Goal: Task Accomplishment & Management: Use online tool/utility

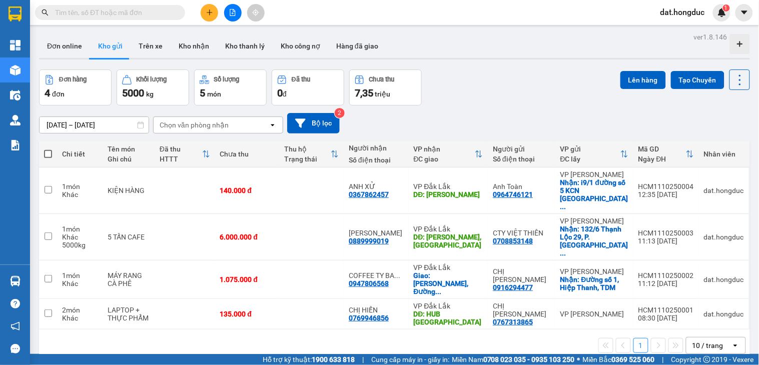
click at [49, 151] on span at bounding box center [48, 154] width 8 height 8
click at [48, 149] on input "checkbox" at bounding box center [48, 149] width 0 height 0
checkbox input "true"
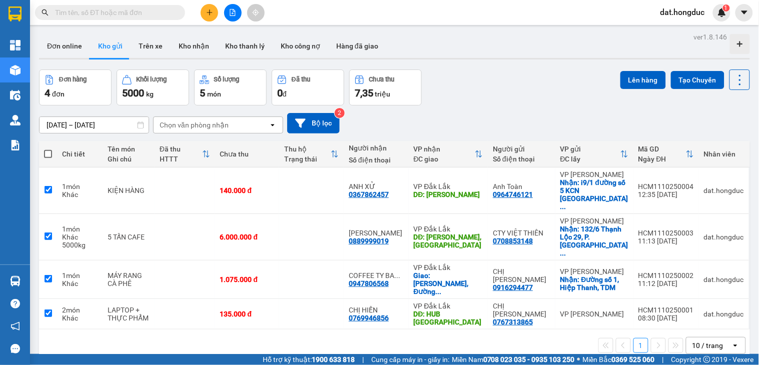
checkbox input "true"
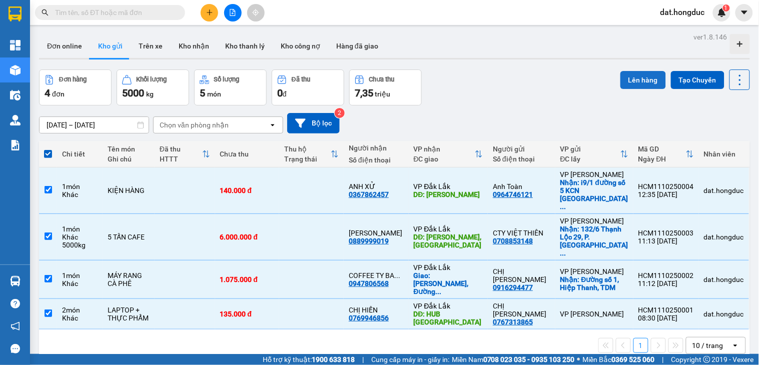
click at [642, 76] on button "Lên hàng" at bounding box center [643, 80] width 46 height 18
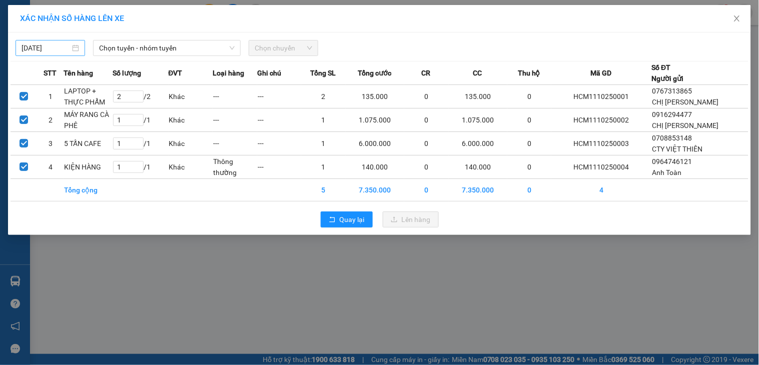
click at [49, 46] on body "Kết quả tìm kiếm ( 0 ) Bộ lọc No Data dat.hongduc 1 Tổng Quan Kho hàng mới Điều…" at bounding box center [379, 182] width 759 height 365
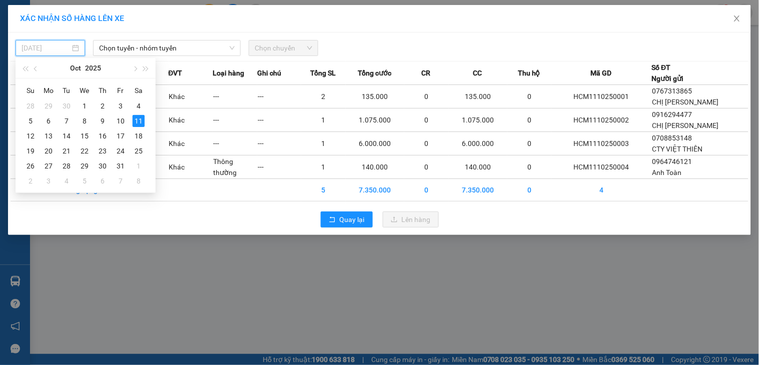
click at [32, 107] on div "28" at bounding box center [31, 106] width 12 height 12
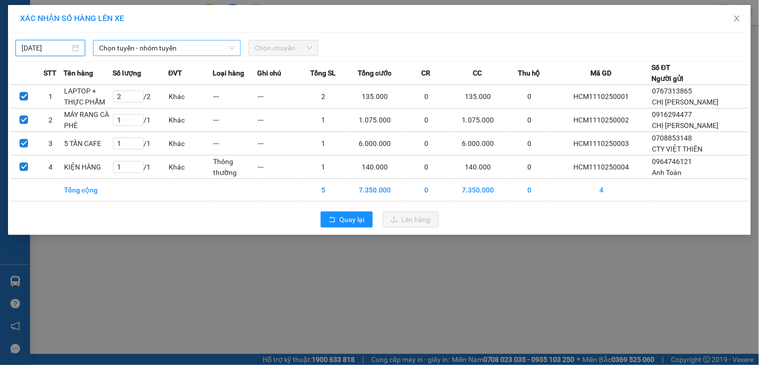
type input "[DATE]"
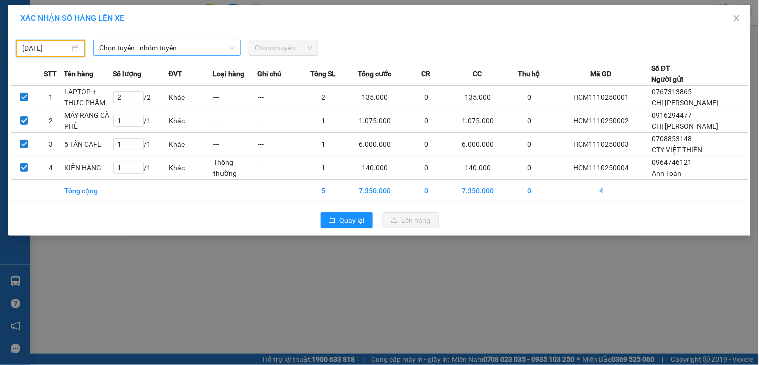
click at [191, 46] on span "Chọn tuyến - nhóm tuyến" at bounding box center [167, 48] width 136 height 15
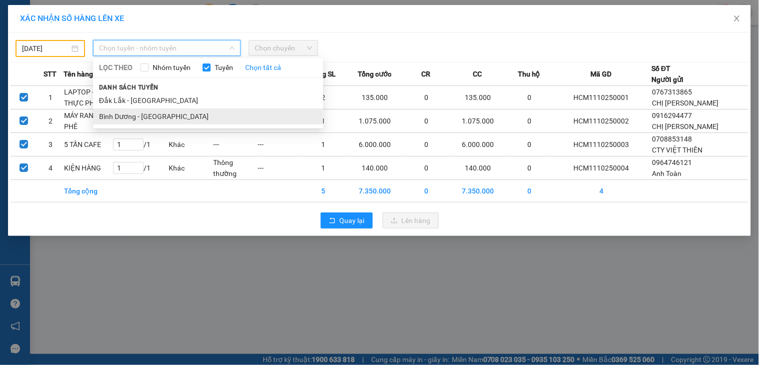
click at [133, 113] on li "Bình Dương - [GEOGRAPHIC_DATA]" at bounding box center [208, 117] width 230 height 16
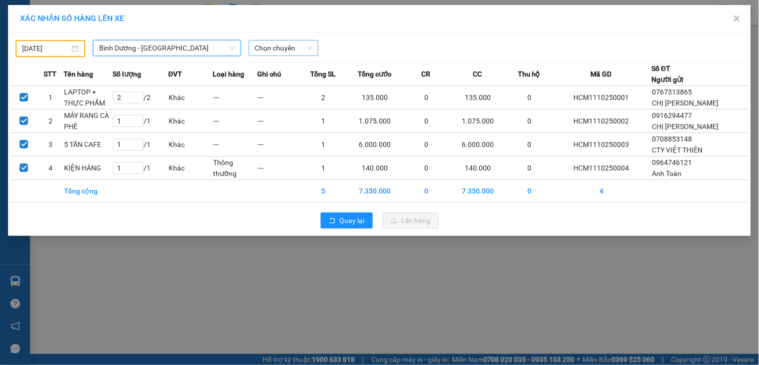
click at [296, 43] on span "Chọn chuyến" at bounding box center [284, 48] width 58 height 15
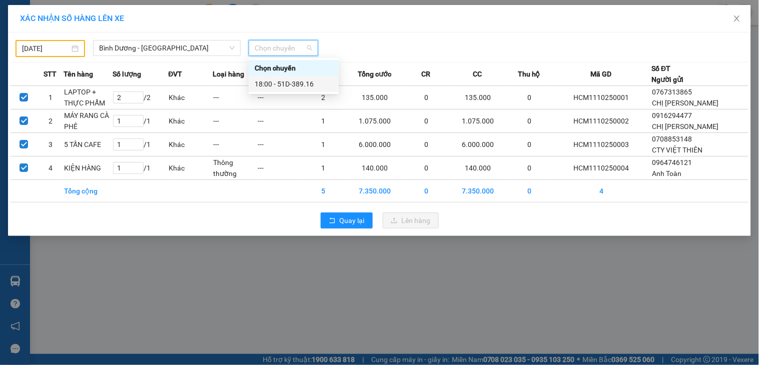
click at [304, 84] on div "18:00 - 51D-389.16" at bounding box center [294, 84] width 78 height 11
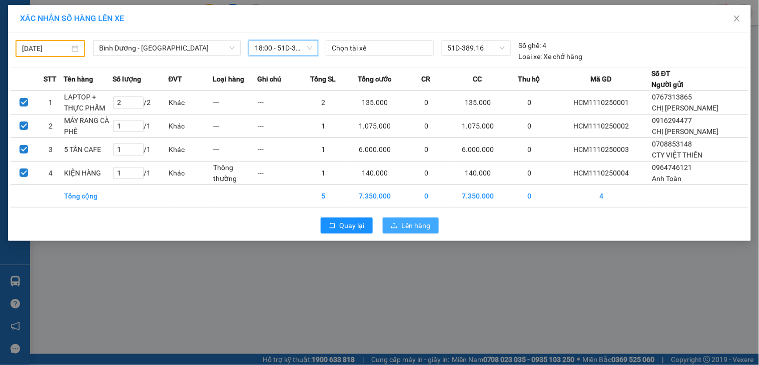
click at [405, 226] on span "Lên hàng" at bounding box center [416, 225] width 29 height 11
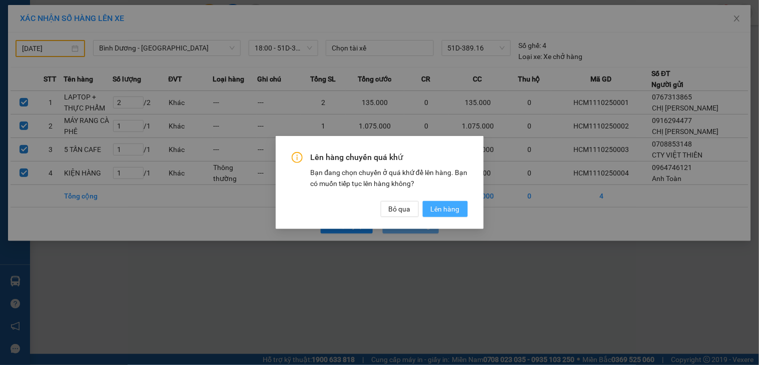
click at [436, 206] on span "Lên hàng" at bounding box center [445, 209] width 29 height 11
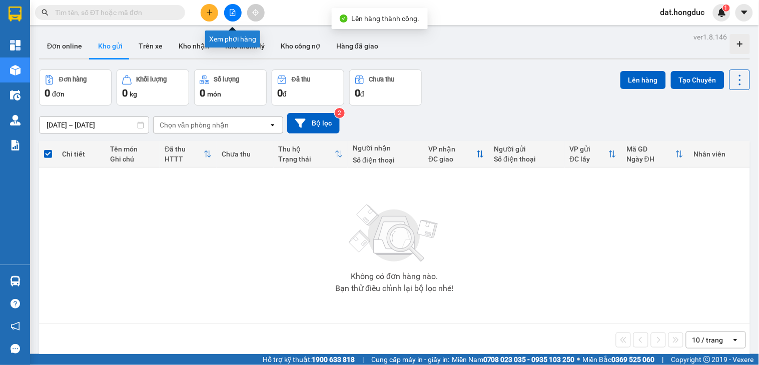
click at [232, 12] on icon "file-add" at bounding box center [232, 12] width 7 height 7
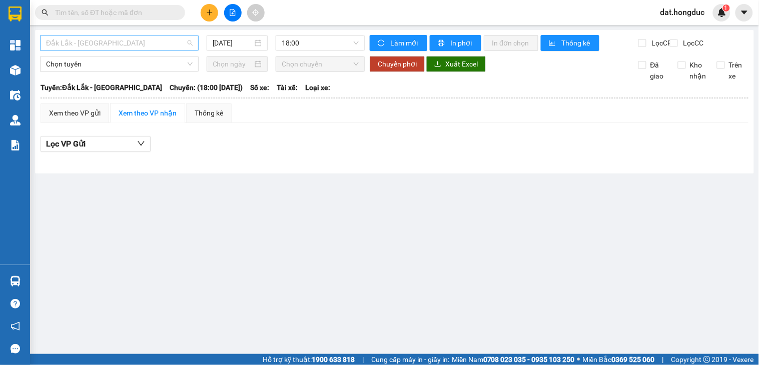
click at [93, 41] on span "Đắk Lắk - [GEOGRAPHIC_DATA]" at bounding box center [119, 43] width 147 height 15
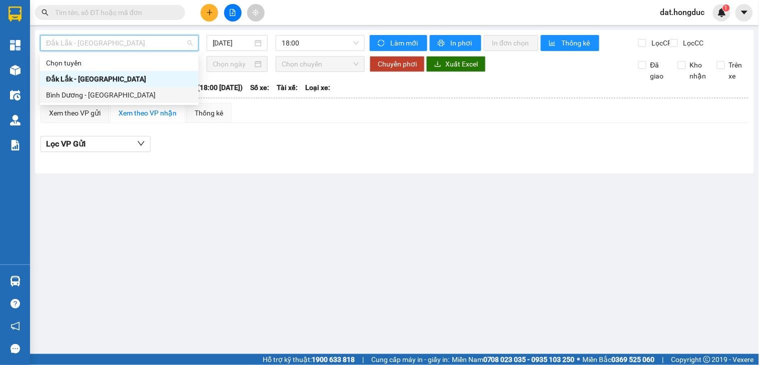
click at [96, 91] on div "Bình Dương - [GEOGRAPHIC_DATA]" at bounding box center [119, 95] width 147 height 11
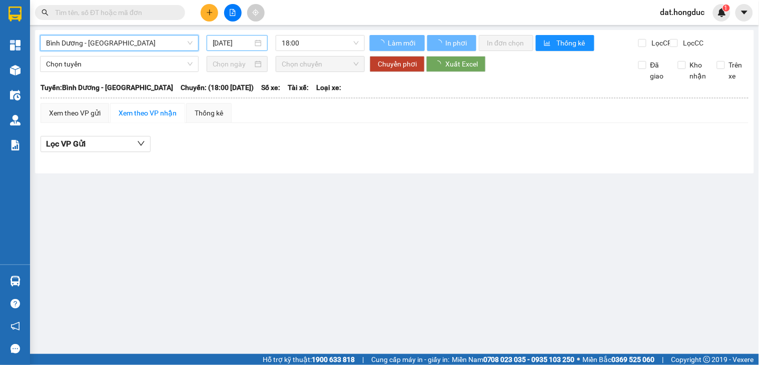
click at [239, 42] on input "[DATE]" at bounding box center [233, 43] width 41 height 11
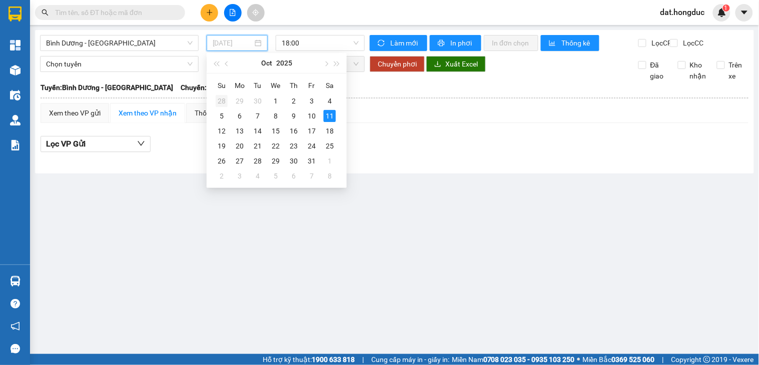
click at [216, 101] on div "28" at bounding box center [222, 101] width 12 height 12
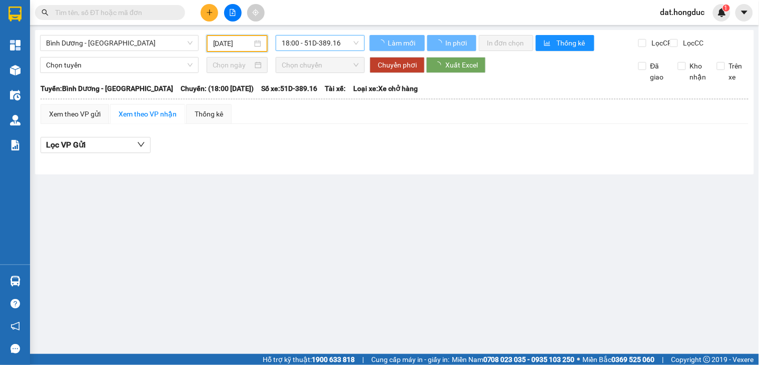
type input "[DATE]"
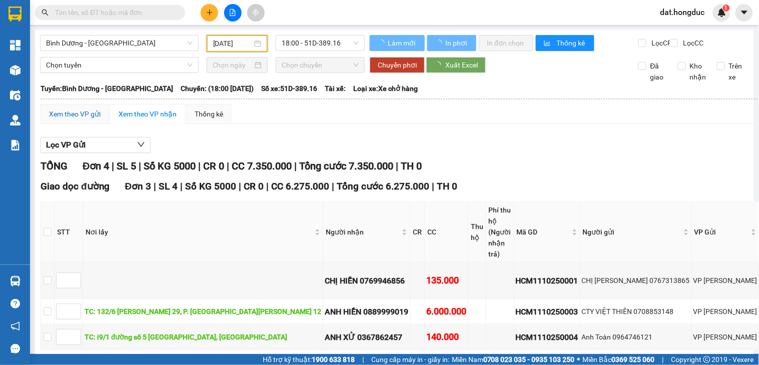
click at [75, 120] on div "Xem theo VP gửi" at bounding box center [75, 114] width 52 height 11
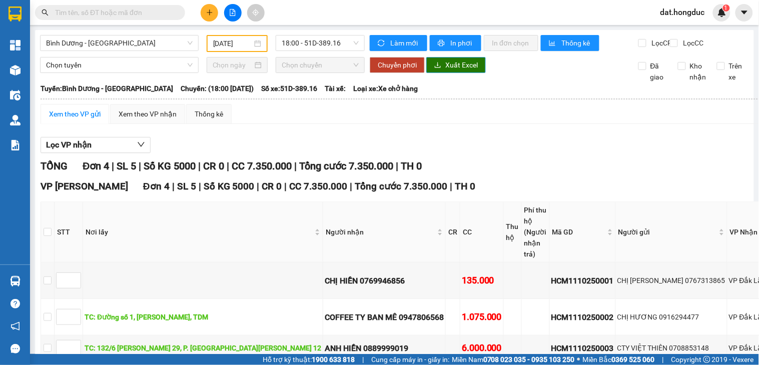
click at [465, 71] on span "Xuất Excel" at bounding box center [461, 65] width 33 height 11
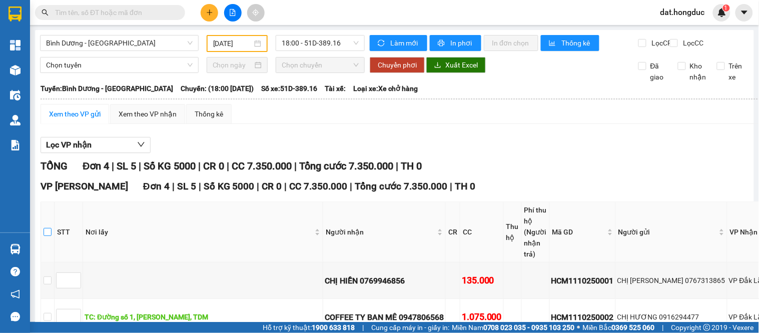
click at [46, 236] on input "checkbox" at bounding box center [48, 232] width 8 height 8
checkbox input "true"
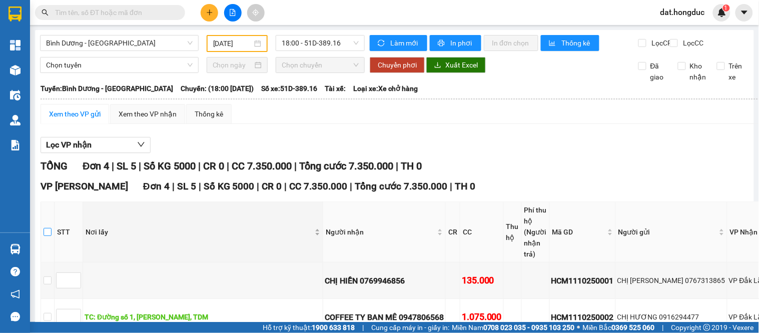
checkbox input "true"
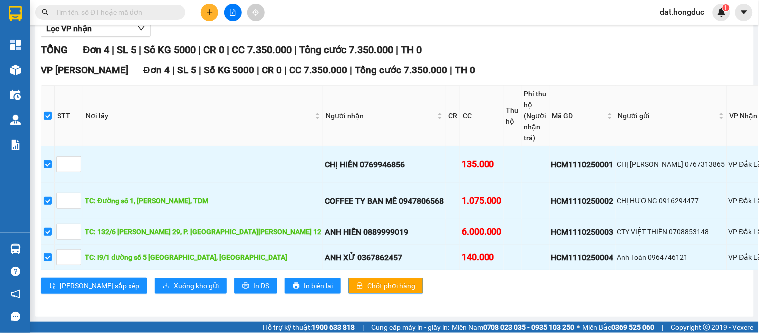
scroll to position [221, 0]
click at [174, 281] on span "Xuống kho gửi" at bounding box center [196, 286] width 45 height 11
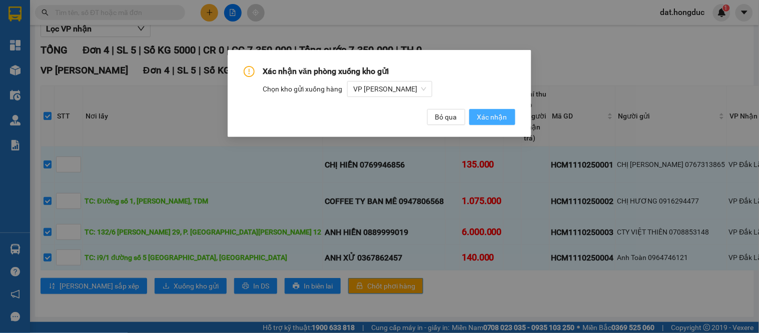
click at [479, 117] on span "Xác nhận" at bounding box center [492, 117] width 30 height 11
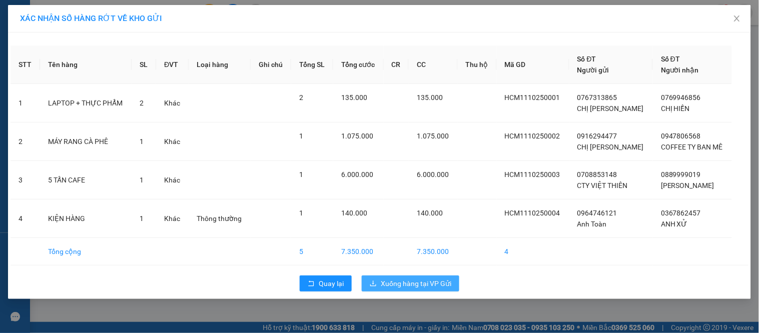
click at [400, 285] on span "Xuống hàng tại VP Gửi" at bounding box center [416, 283] width 71 height 11
